Goal: Task Accomplishment & Management: Manage account settings

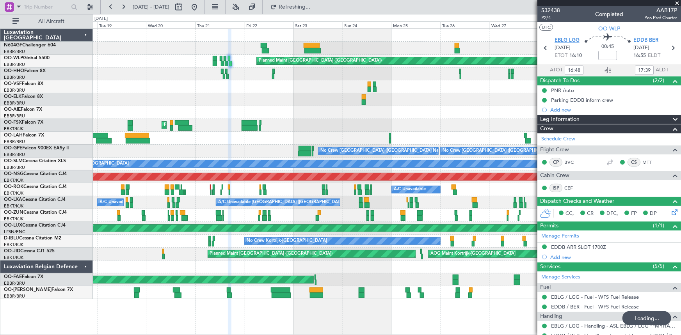
click at [574, 38] on span "EBLG LGG" at bounding box center [567, 41] width 25 height 8
click at [201, 10] on button at bounding box center [194, 7] width 12 height 12
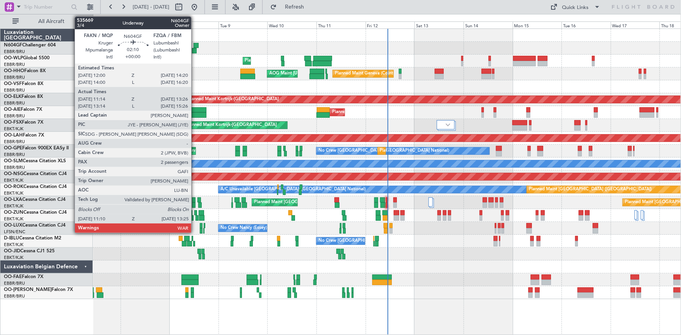
click at [195, 48] on div at bounding box center [194, 50] width 5 height 5
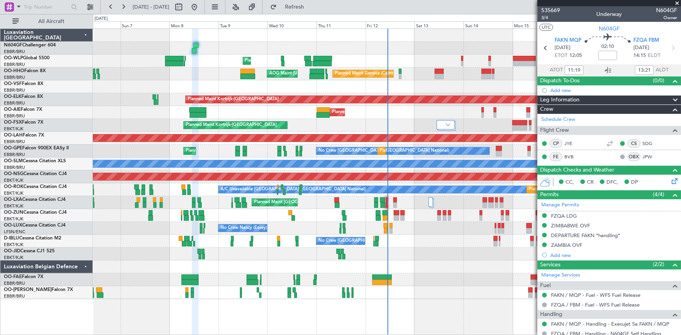
click at [636, 142] on div "CS SDG" at bounding box center [639, 143] width 41 height 9
click at [0, 211] on div "Planned Maint Liege Planned Maint Geneva ([GEOGRAPHIC_DATA]) AOG Maint [US_STAT…" at bounding box center [340, 174] width 681 height 321
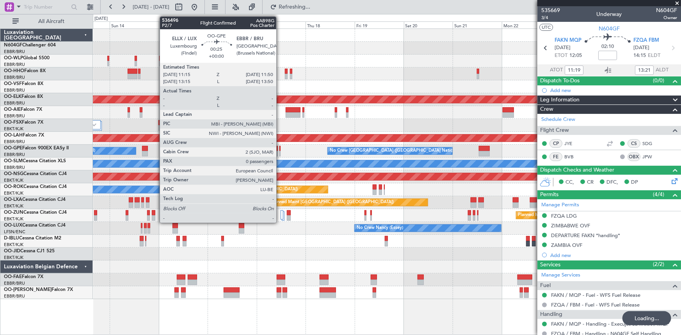
click at [280, 153] on div at bounding box center [280, 153] width 2 height 5
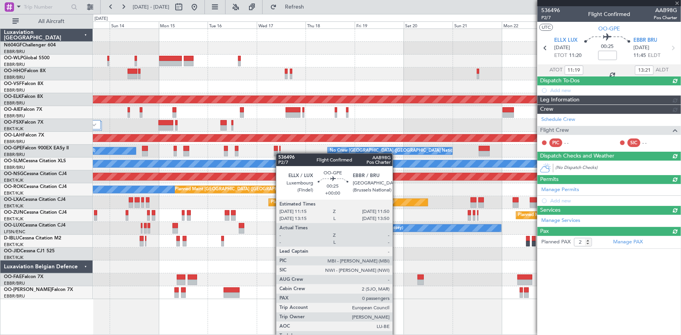
type input "0"
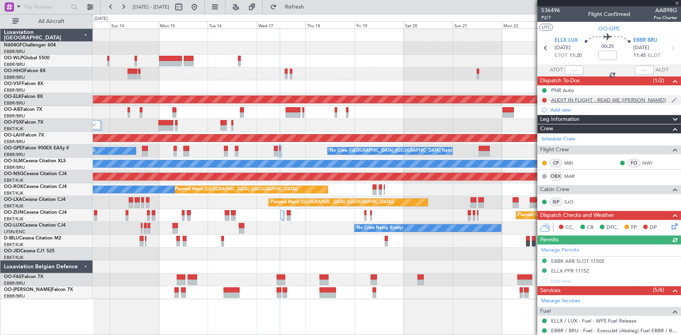
click at [571, 100] on div "AUDIT IN FLIGHT - READ ME ([PERSON_NAME])" at bounding box center [608, 100] width 115 height 7
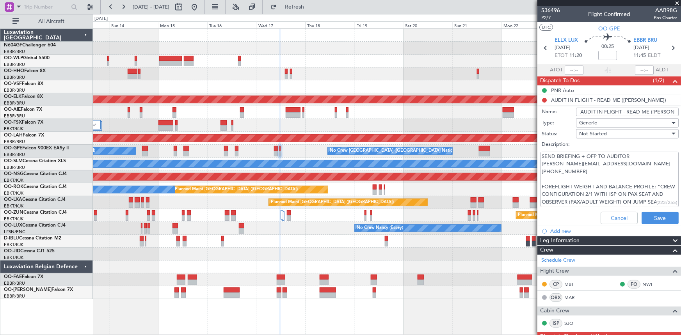
scroll to position [7, 0]
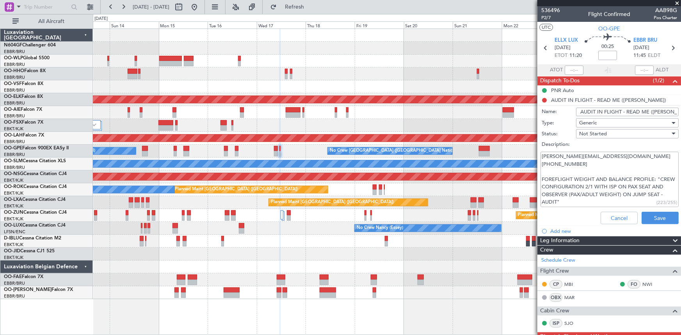
click at [599, 197] on textarea "SEND BRIEFING + OFP TO AUDITOR [PERSON_NAME][EMAIL_ADDRESS][DOMAIN_NAME] [PHONE…" at bounding box center [610, 180] width 138 height 56
click at [601, 201] on textarea "SEND BRIEFING + OFP TO AUDITOR [PERSON_NAME][EMAIL_ADDRESS][DOMAIN_NAME] [PHONE…" at bounding box center [610, 180] width 138 height 56
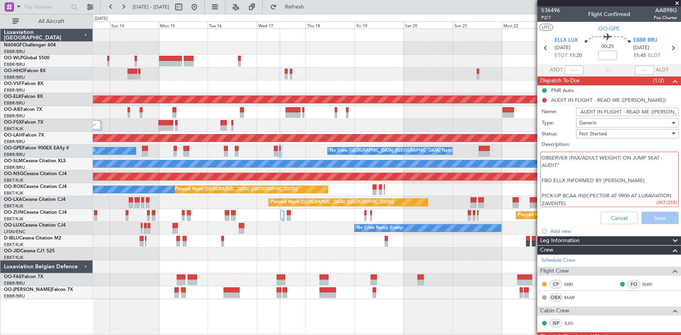
scroll to position [46, 0]
drag, startPoint x: 610, startPoint y: 200, endPoint x: 538, endPoint y: 194, distance: 72.8
click at [538, 194] on div "SEND BRIEFING + OFP TO AUDITOR [PERSON_NAME][EMAIL_ADDRESS][DOMAIN_NAME] [PHONE…" at bounding box center [609, 179] width 151 height 59
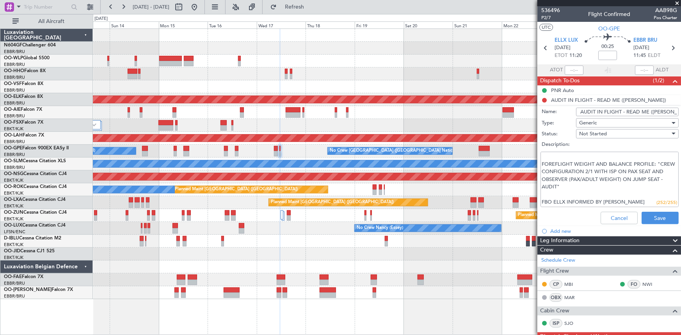
scroll to position [30, 0]
type textarea "SEND BRIEFING + OFP TO AUDITOR [PERSON_NAME][EMAIL_ADDRESS][DOMAIN_NAME] [PHONE…"
click at [648, 213] on button "Save" at bounding box center [660, 218] width 37 height 12
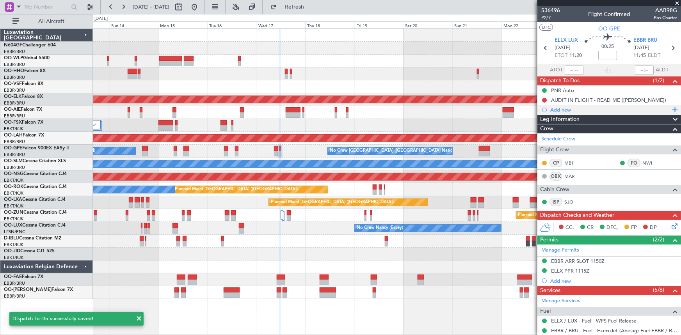
click at [558, 109] on div "Add new" at bounding box center [610, 110] width 120 height 7
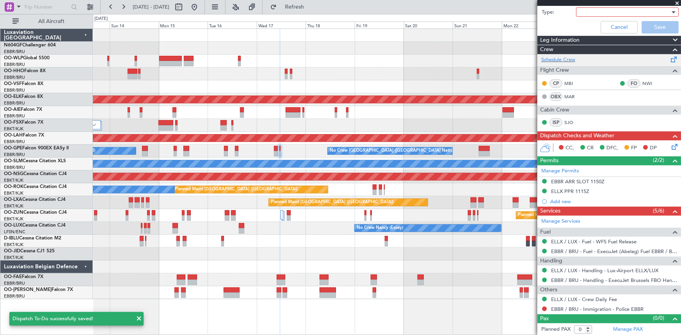
scroll to position [0, 0]
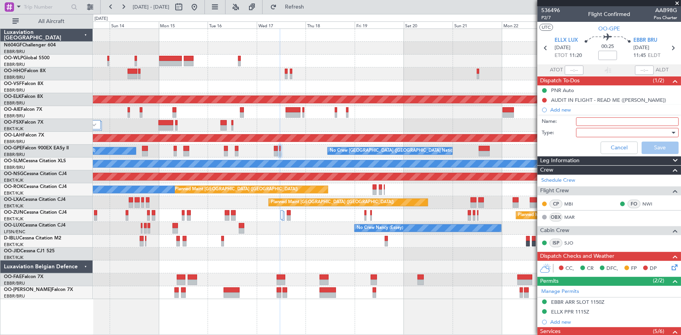
click at [583, 123] on input "Name:" at bounding box center [627, 121] width 103 height 9
type input "PICK-UP BCAA INSCPECTOR"
click at [606, 126] on div "Name: PICK-UP BCAA INSCPECTOR" at bounding box center [609, 122] width 151 height 12
click at [606, 130] on div at bounding box center [624, 133] width 91 height 12
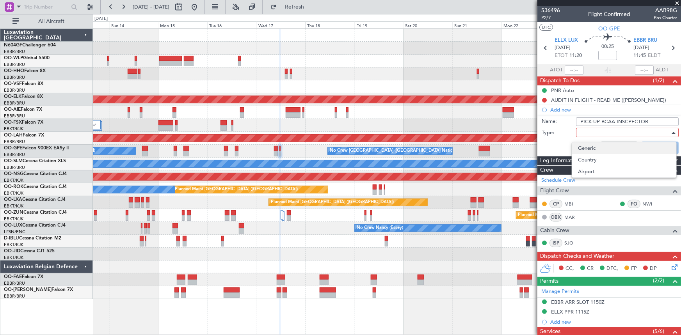
click at [604, 145] on span "Generic" at bounding box center [624, 148] width 92 height 12
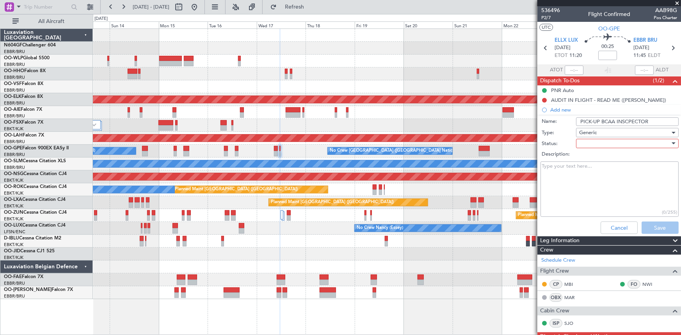
click at [604, 145] on div at bounding box center [624, 144] width 91 height 12
click at [603, 171] on span "In Progress" at bounding box center [624, 171] width 92 height 12
click at [587, 196] on textarea "Description:" at bounding box center [610, 190] width 138 height 56
paste textarea "Pick-up BCAA Inspector is 09:00 at Luxaviation Zaventem"
click at [612, 171] on textarea "Pick-up BCAA Inspector is 09:00 at Luxaviation Zaventem" at bounding box center [610, 190] width 138 height 56
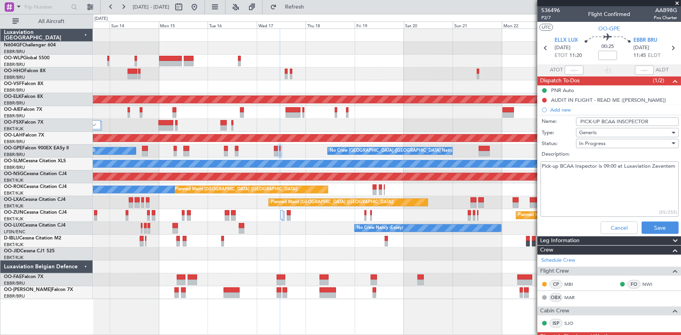
drag, startPoint x: 616, startPoint y: 166, endPoint x: 598, endPoint y: 167, distance: 17.6
click at [598, 167] on textarea "Pick-up BCAA Inspector is 09:00 at Luxaviation Zaventem" at bounding box center [610, 190] width 138 height 56
drag, startPoint x: 660, startPoint y: 232, endPoint x: 545, endPoint y: 165, distance: 132.7
click at [542, 166] on form "Name: PICK-UP BCAA INSCPECTOR Type: Generic Status: In Progress Description: Pi…" at bounding box center [609, 176] width 151 height 121
click at [577, 174] on textarea "Pick-up BCAA Inspector at 0900 at Luxaviation Zaventem" at bounding box center [610, 190] width 138 height 56
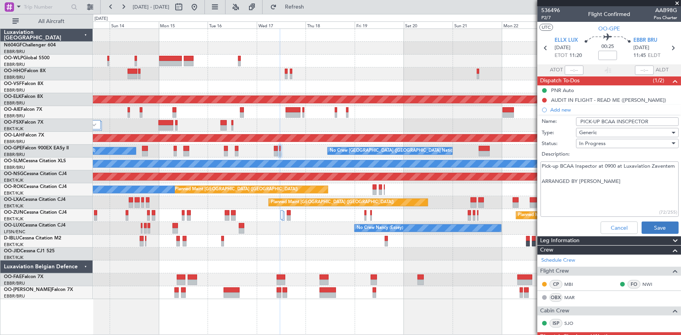
type textarea "Pick-up BCAA Inspector at 0900 at Luxaviation Zaventem ARRANGED BY [PERSON_NAME]"
drag, startPoint x: 658, startPoint y: 229, endPoint x: 586, endPoint y: 123, distance: 128.5
click at [593, 130] on form "Name: PICK-UP BCAA INSCPECTOR Type: Generic Status: In Progress Description: Pi…" at bounding box center [609, 176] width 151 height 121
click at [595, 148] on div "In Progress" at bounding box center [624, 144] width 91 height 12
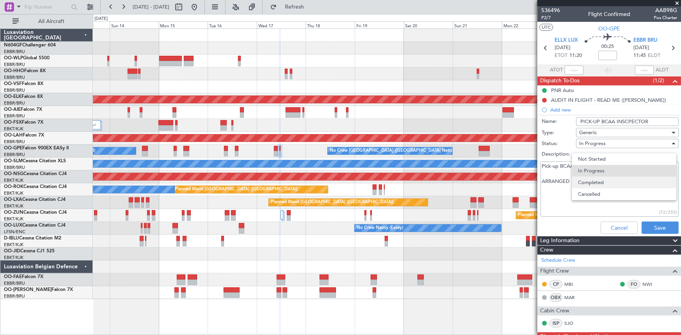
click at [602, 185] on span "Completed" at bounding box center [624, 183] width 92 height 12
click at [653, 226] on button "Save" at bounding box center [660, 228] width 37 height 12
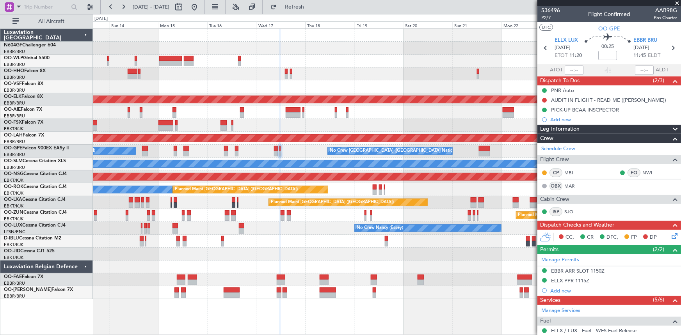
click at [148, 6] on span "[DATE] - [DATE]" at bounding box center [151, 7] width 37 height 7
click at [185, 7] on button at bounding box center [179, 7] width 12 height 12
select select "9"
select select "2025"
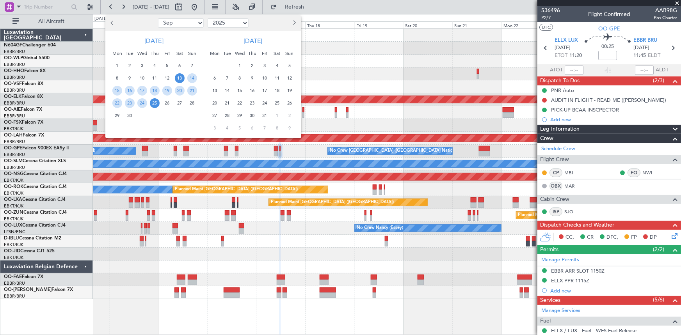
click at [112, 22] on span "Previous month" at bounding box center [113, 22] width 5 height 5
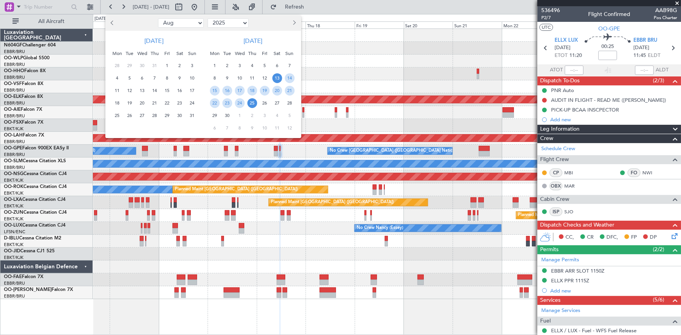
click at [112, 22] on span "Previous month" at bounding box center [113, 22] width 5 height 5
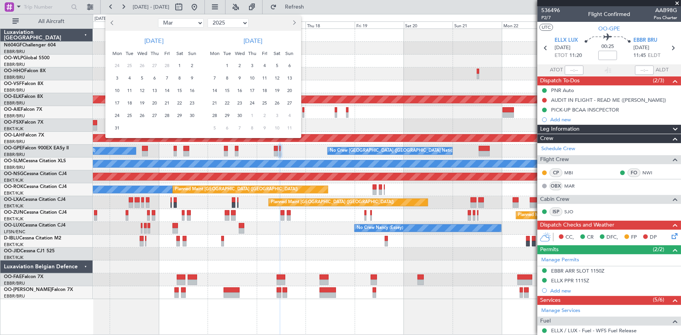
click at [112, 22] on span "Previous month" at bounding box center [113, 22] width 5 height 5
select select "12"
select select "2024"
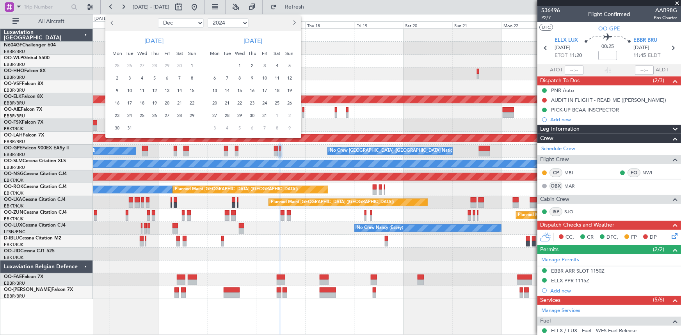
click at [112, 22] on span "Previous month" at bounding box center [113, 22] width 5 height 5
select select "11"
click at [128, 105] on span "19" at bounding box center [130, 103] width 10 height 10
click at [178, 102] on span "23" at bounding box center [180, 103] width 10 height 10
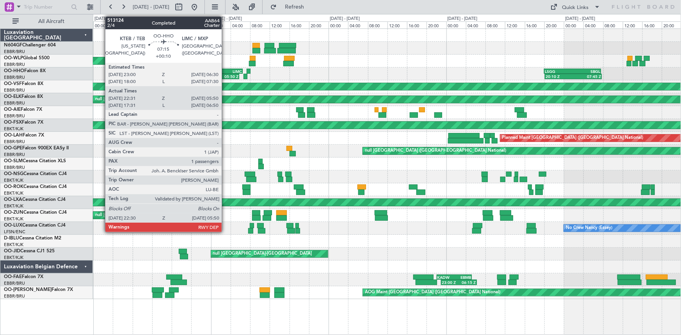
click at [225, 75] on div "05:50 Z" at bounding box center [229, 76] width 17 height 5
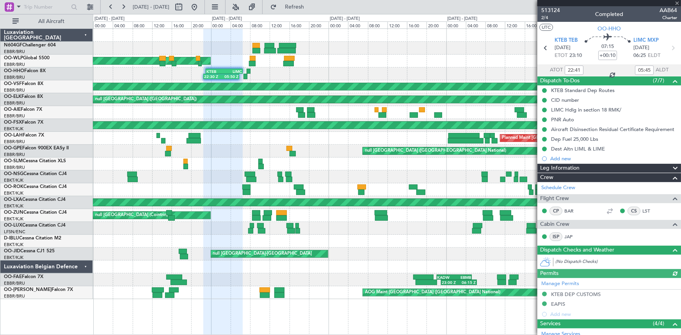
scroll to position [121, 0]
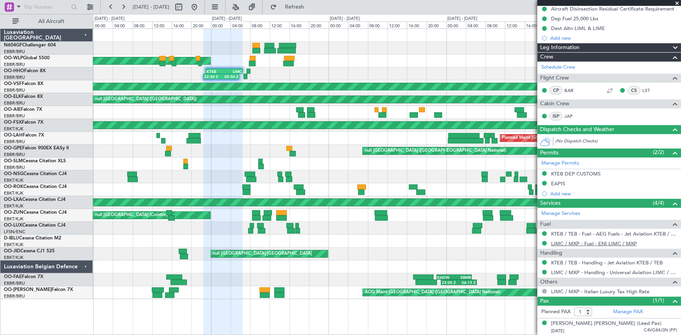
click at [596, 242] on link "LIMC / MXP - Fuel - ENI LIMC / MXP" at bounding box center [594, 243] width 86 height 7
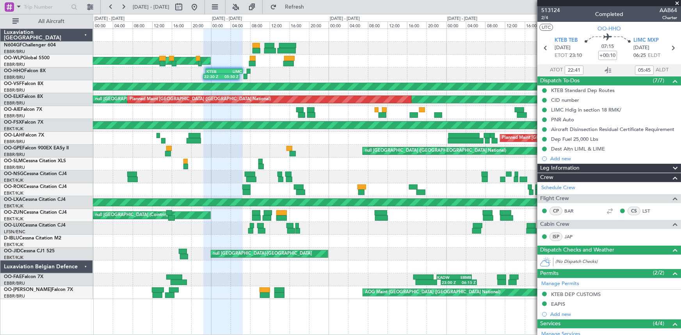
scroll to position [121, 0]
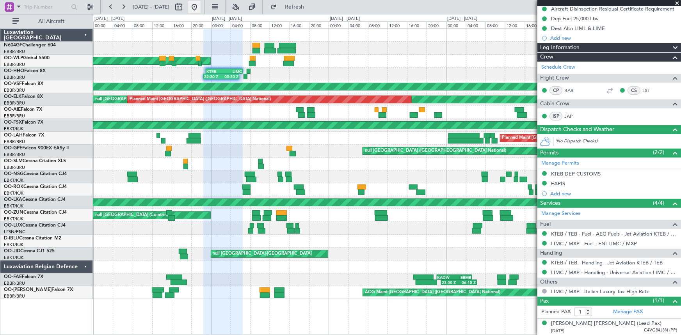
click at [201, 3] on button at bounding box center [194, 7] width 12 height 12
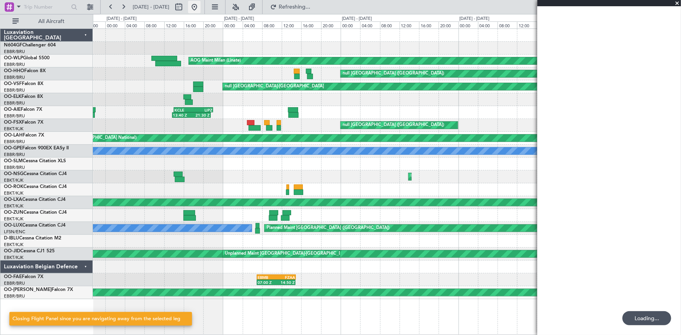
scroll to position [0, 0]
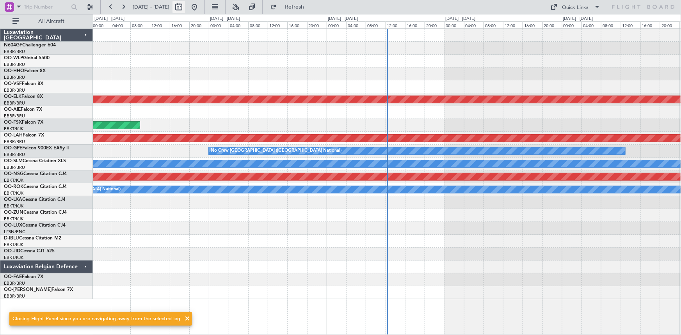
click at [185, 7] on button at bounding box center [179, 7] width 12 height 12
select select "9"
select select "2025"
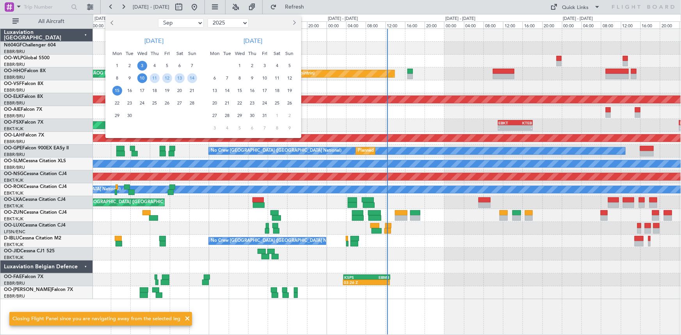
click at [138, 66] on span "3" at bounding box center [142, 66] width 10 height 10
click at [130, 91] on span "16" at bounding box center [130, 91] width 10 height 10
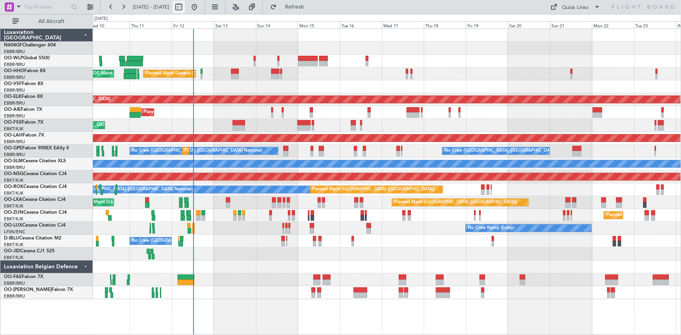
click at [185, 7] on button at bounding box center [179, 7] width 12 height 12
select select "9"
select select "2025"
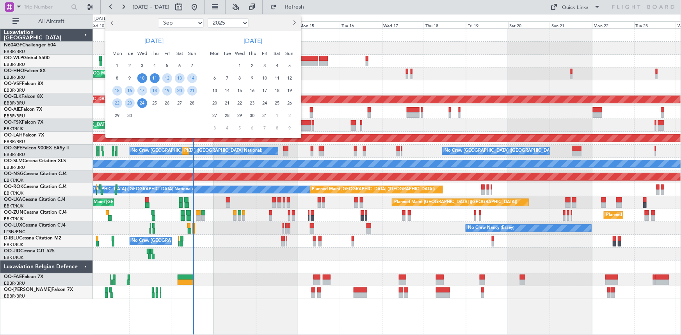
click at [156, 78] on span "11" at bounding box center [155, 78] width 10 height 10
click at [130, 101] on span "23" at bounding box center [130, 103] width 10 height 10
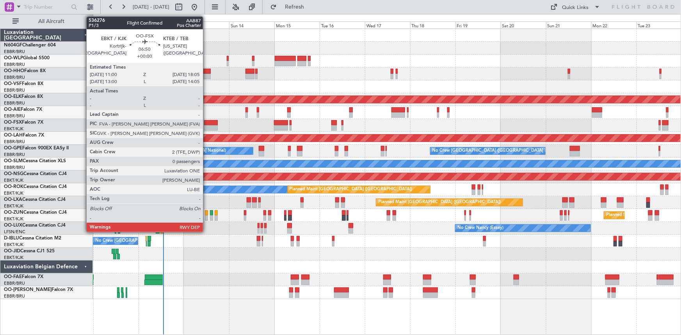
click at [206, 127] on div at bounding box center [211, 127] width 14 height 5
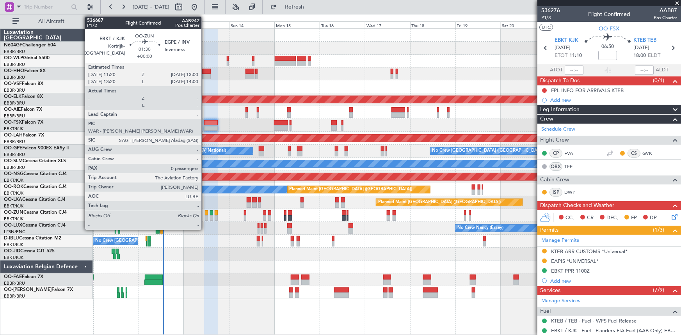
click at [205, 217] on div at bounding box center [207, 217] width 4 height 5
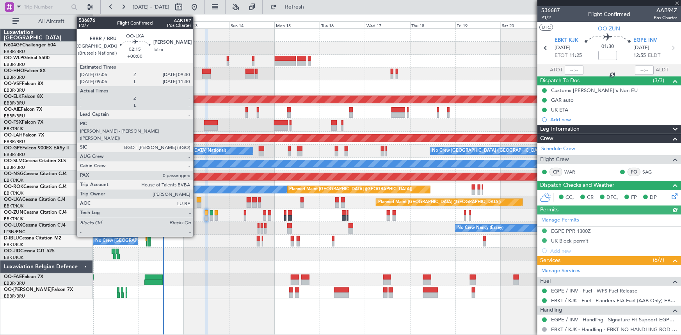
click at [197, 205] on div at bounding box center [199, 205] width 5 height 5
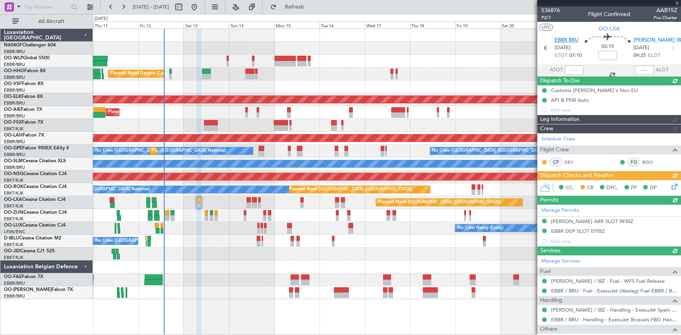
click at [574, 39] on span "EBBR BRU" at bounding box center [567, 41] width 24 height 8
